Goal: Transaction & Acquisition: Purchase product/service

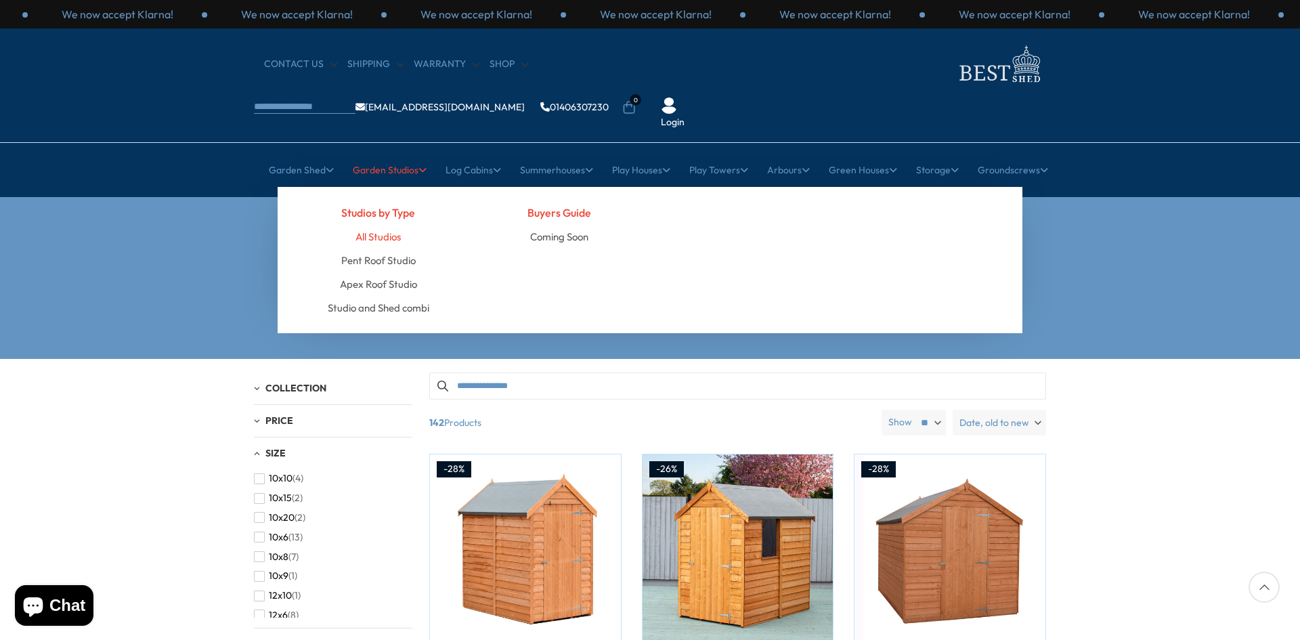
click at [398, 225] on link "All Studios" at bounding box center [377, 237] width 45 height 24
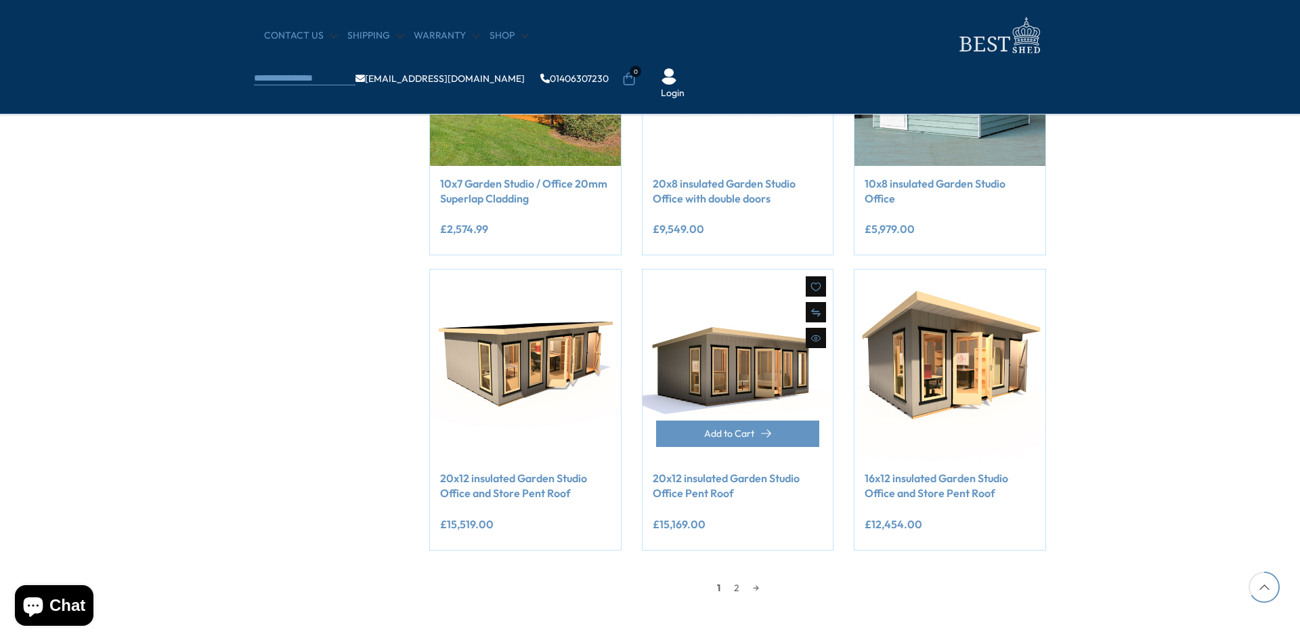
scroll to position [959, 0]
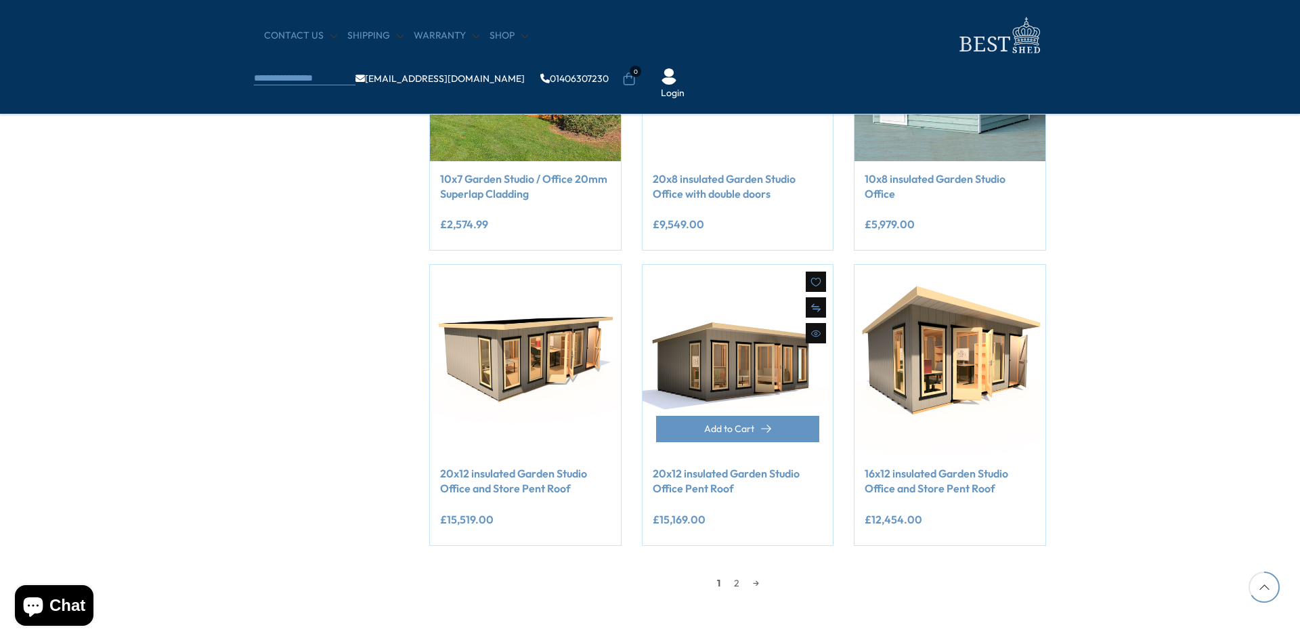
click at [730, 391] on img at bounding box center [737, 360] width 191 height 191
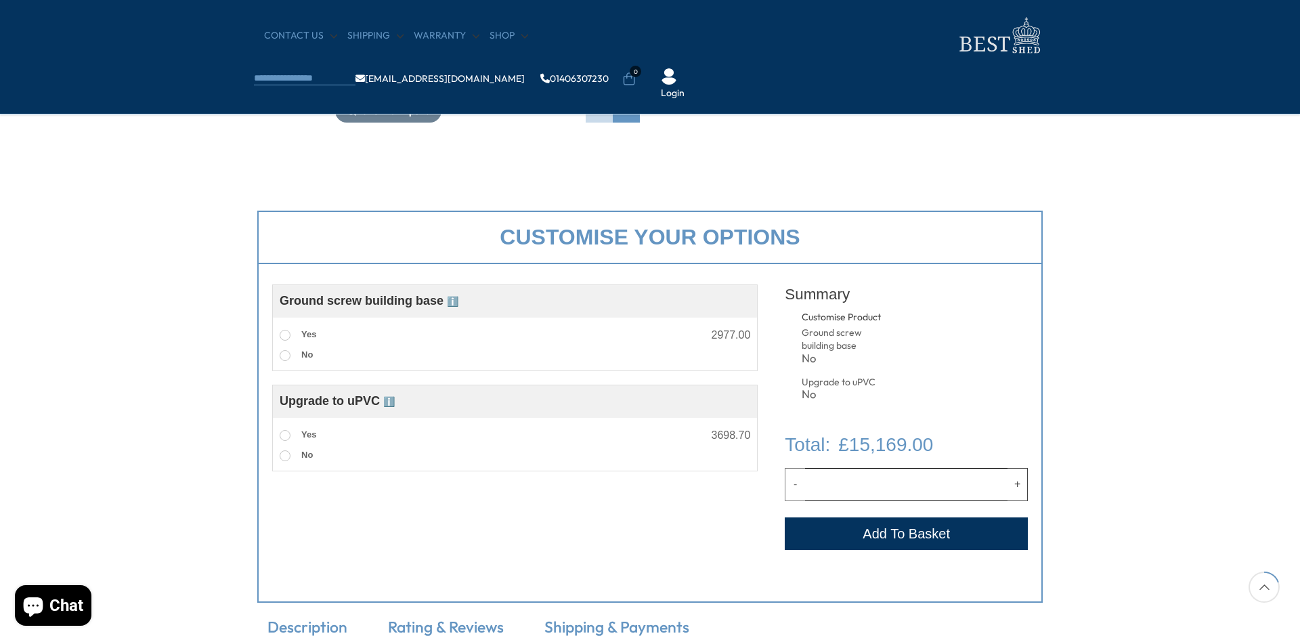
scroll to position [410, 0]
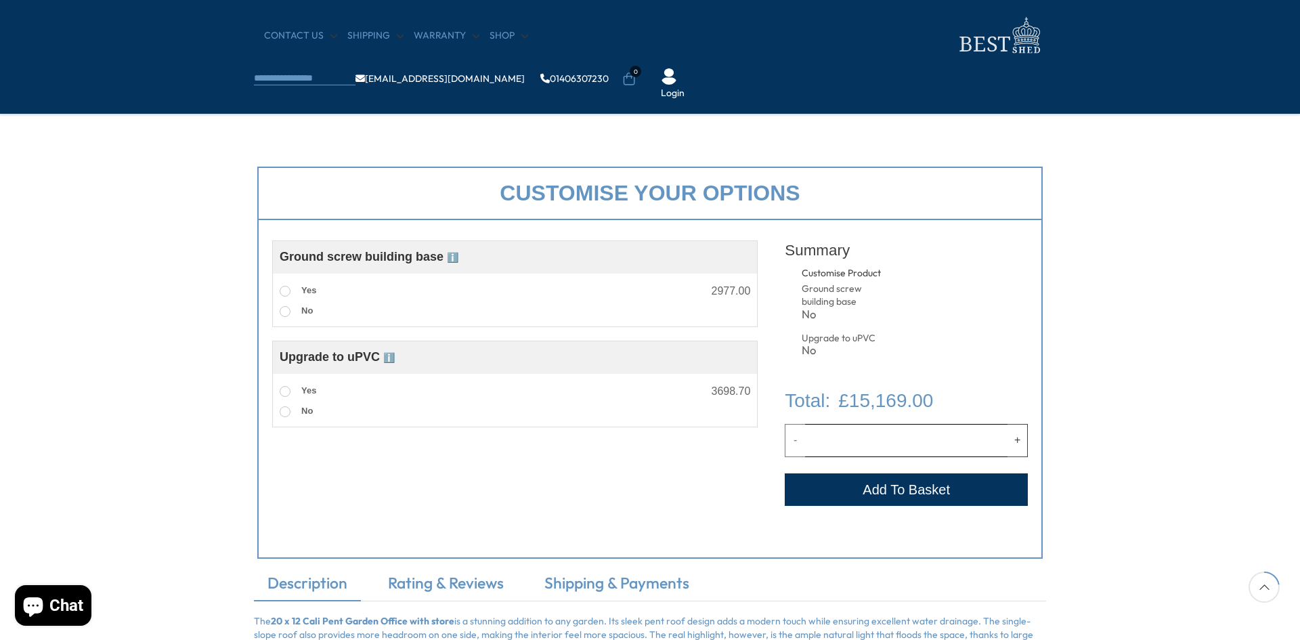
click at [454, 257] on span "ℹ️" at bounding box center [453, 257] width 12 height 11
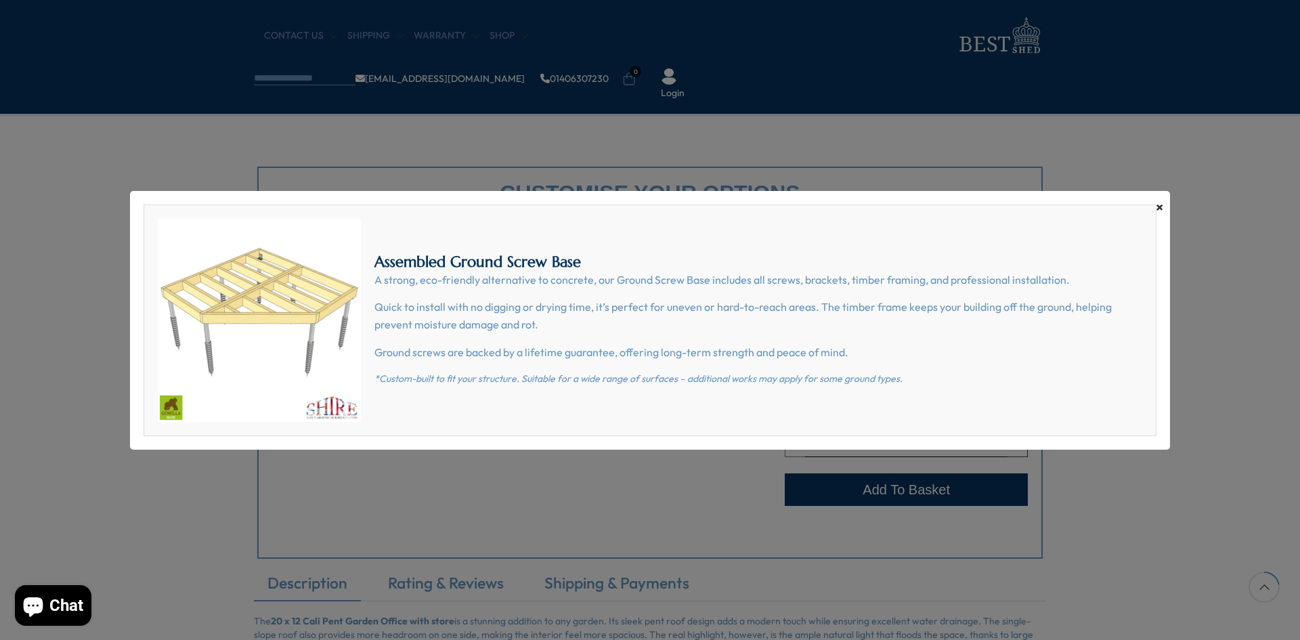
click at [1160, 208] on span "×" at bounding box center [1159, 207] width 7 height 19
